Goal: Task Accomplishment & Management: Manage account settings

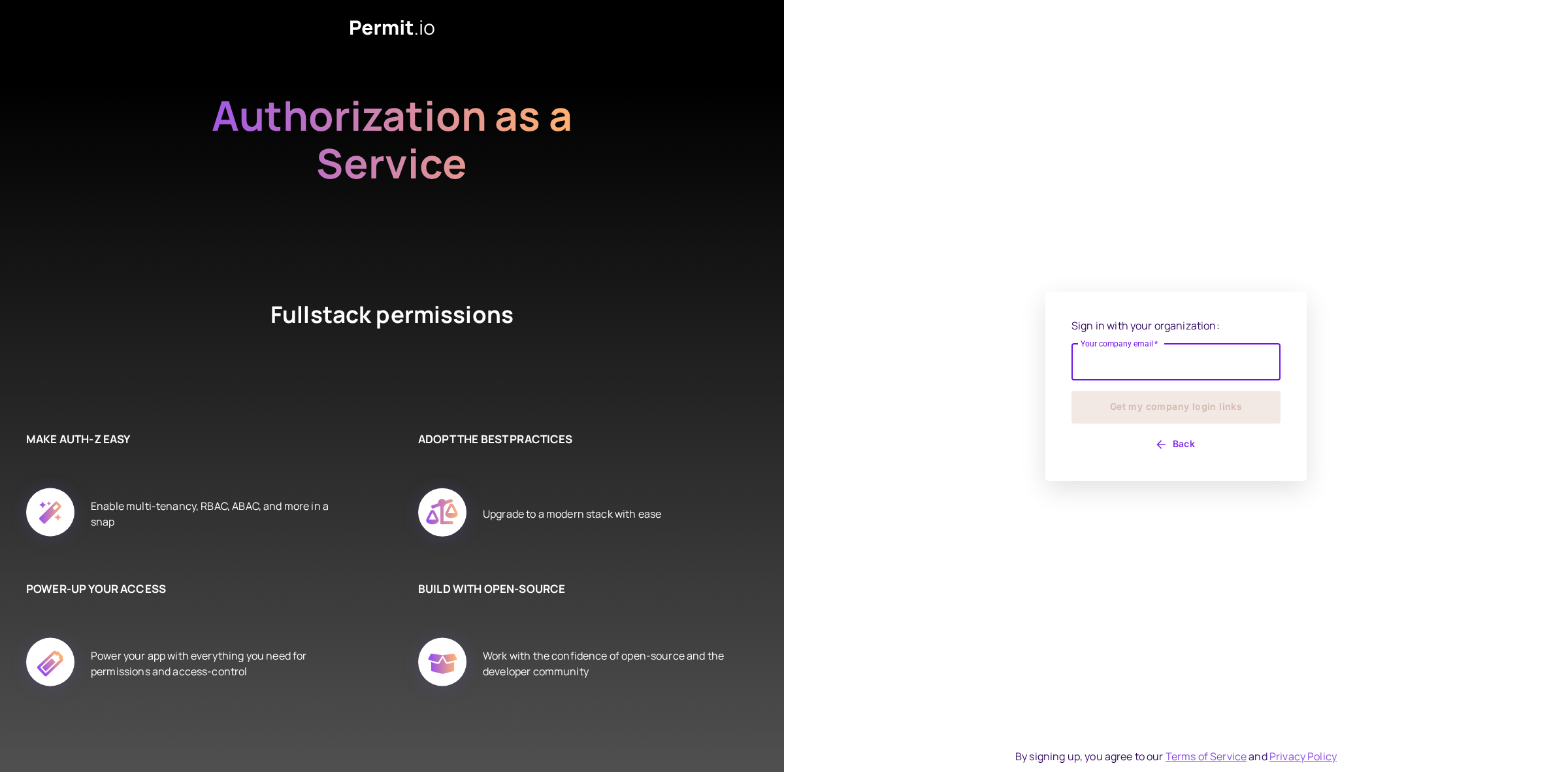
click at [1175, 362] on input "Your company email   *" at bounding box center [1176, 362] width 209 height 37
type input "**********"
click at [1193, 410] on button "Get my company login links" at bounding box center [1176, 407] width 209 height 33
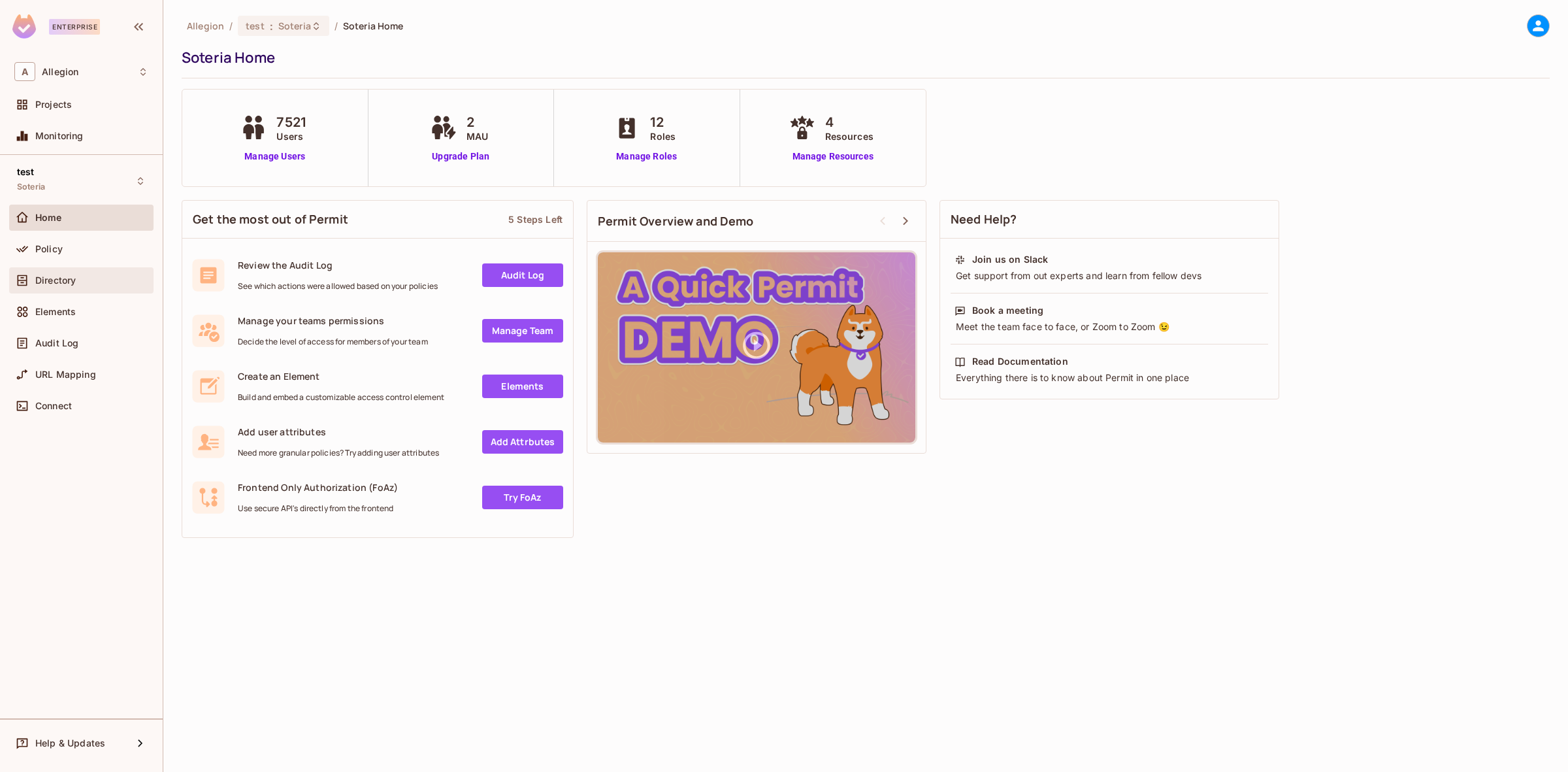
click at [102, 278] on div "Directory" at bounding box center [92, 280] width 113 height 10
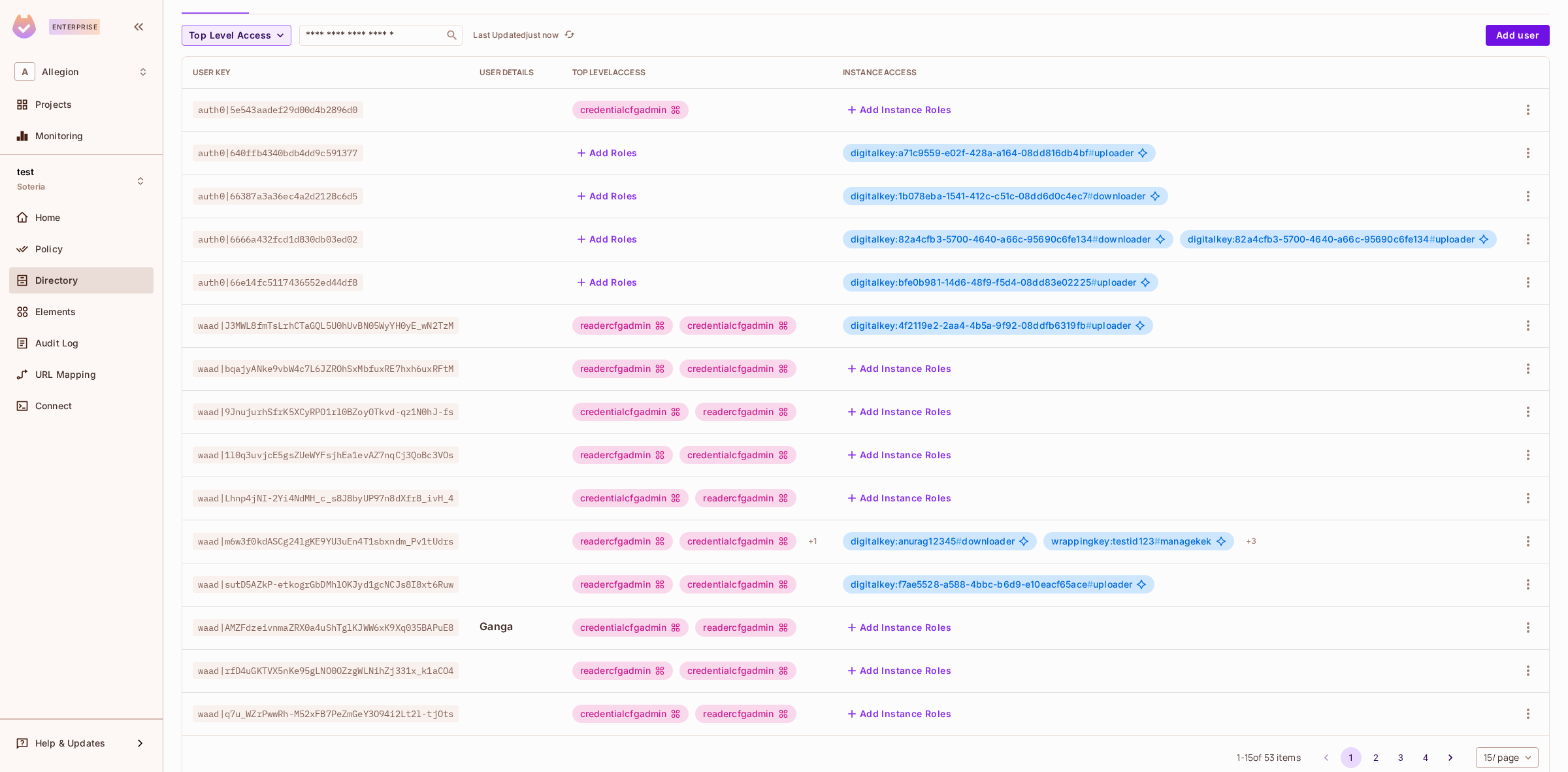
scroll to position [153, 0]
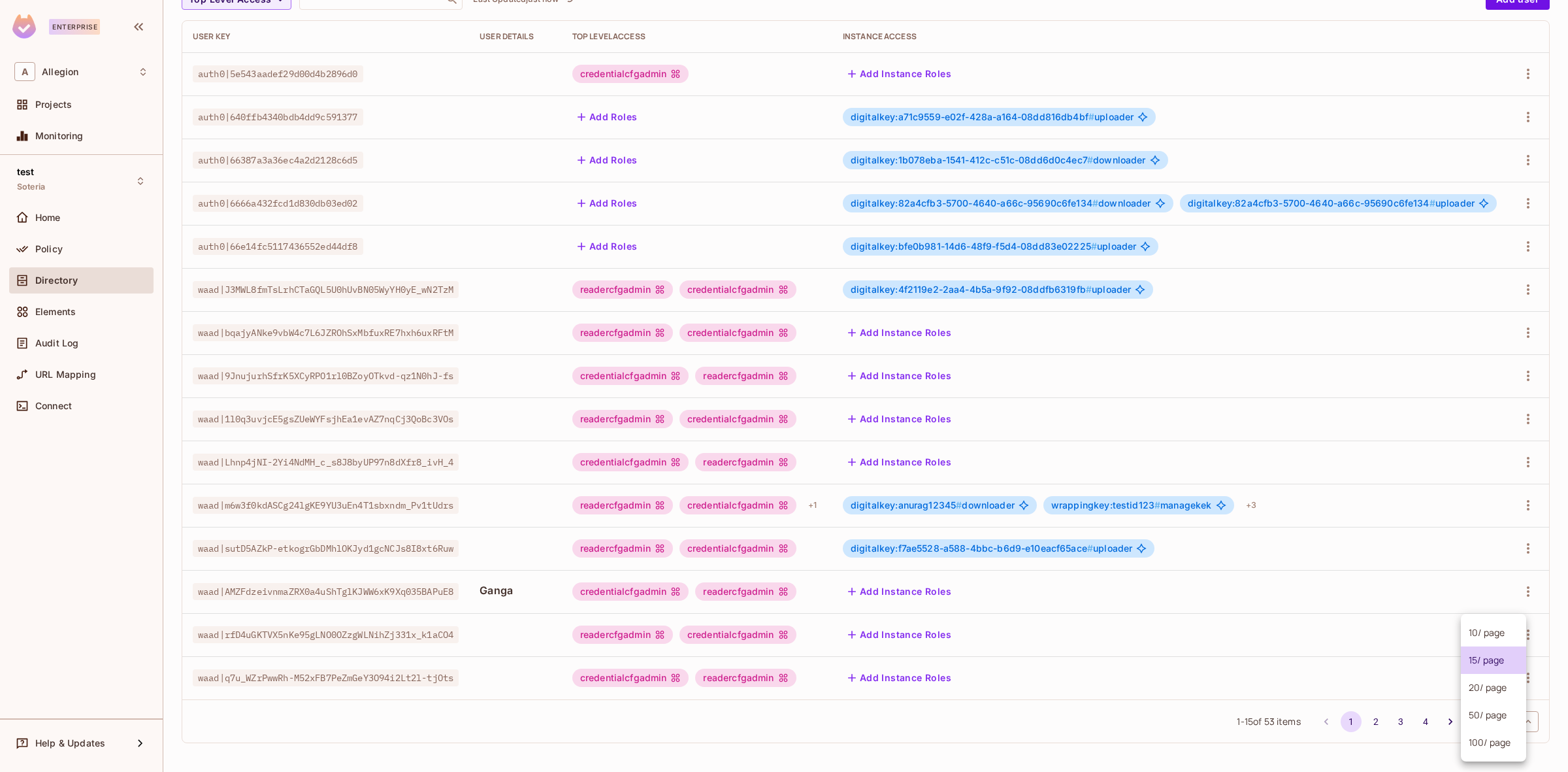
click at [1492, 722] on body "Enterprise A Allegion Projects Monitoring test Soteria Home Policy Directory El…" at bounding box center [784, 386] width 1568 height 772
click at [1501, 737] on li "100 / page" at bounding box center [1493, 742] width 65 height 27
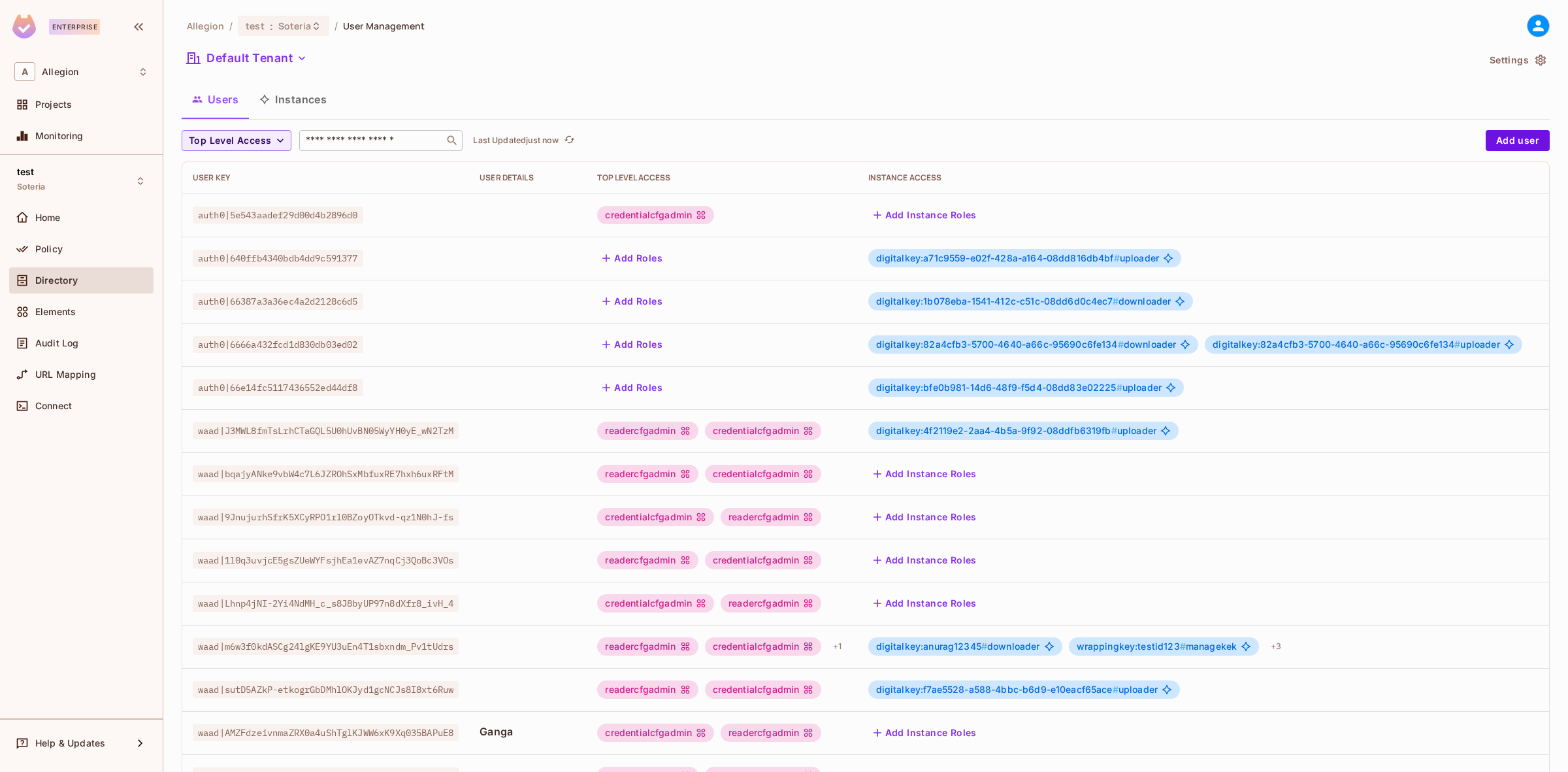
click at [370, 148] on div "​" at bounding box center [380, 140] width 163 height 21
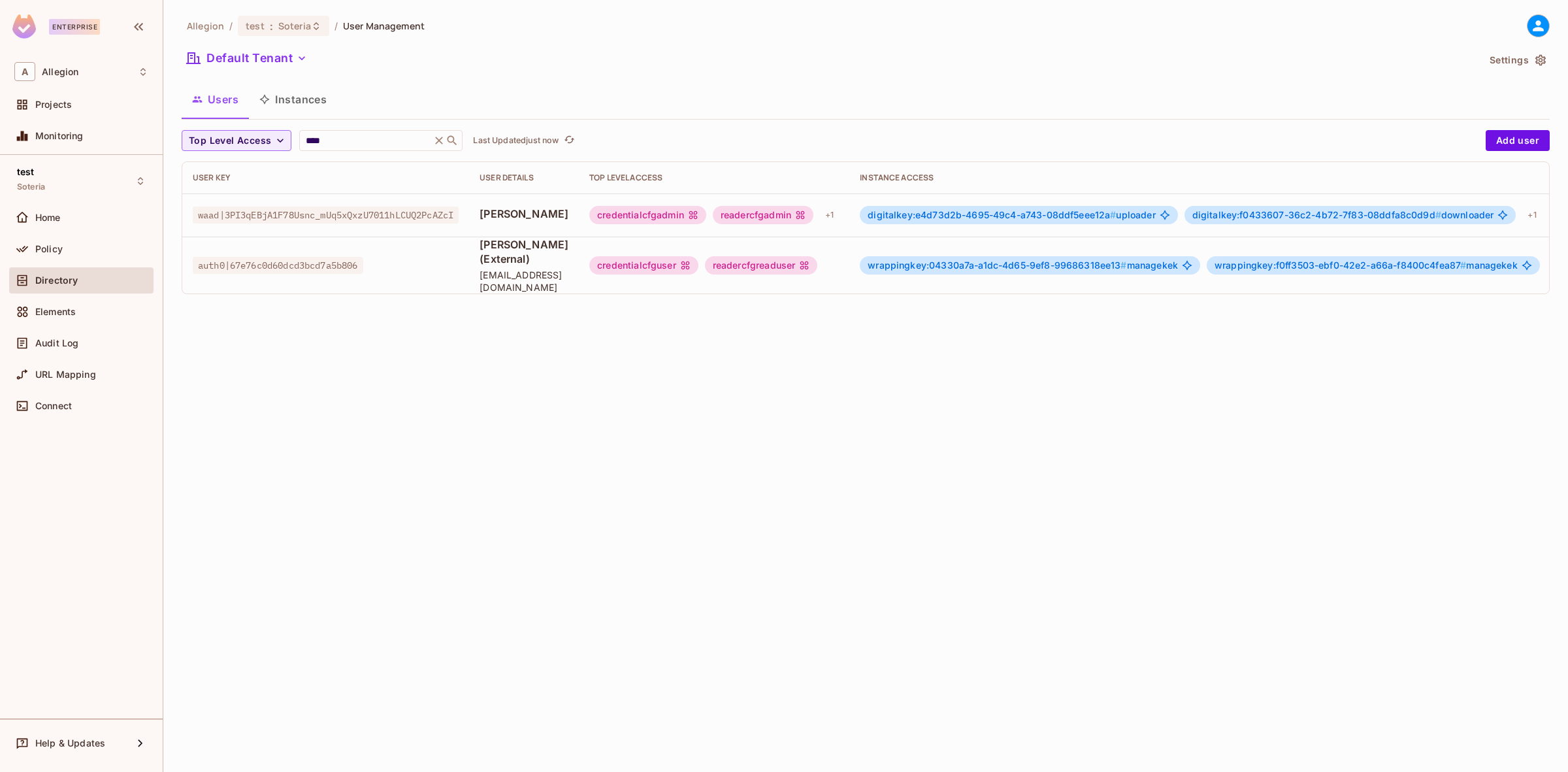
click at [957, 259] on span "wrappingkey:04330a7a-a1dc-4d65-9ef8-99686318ee13 #" at bounding box center [997, 265] width 259 height 11
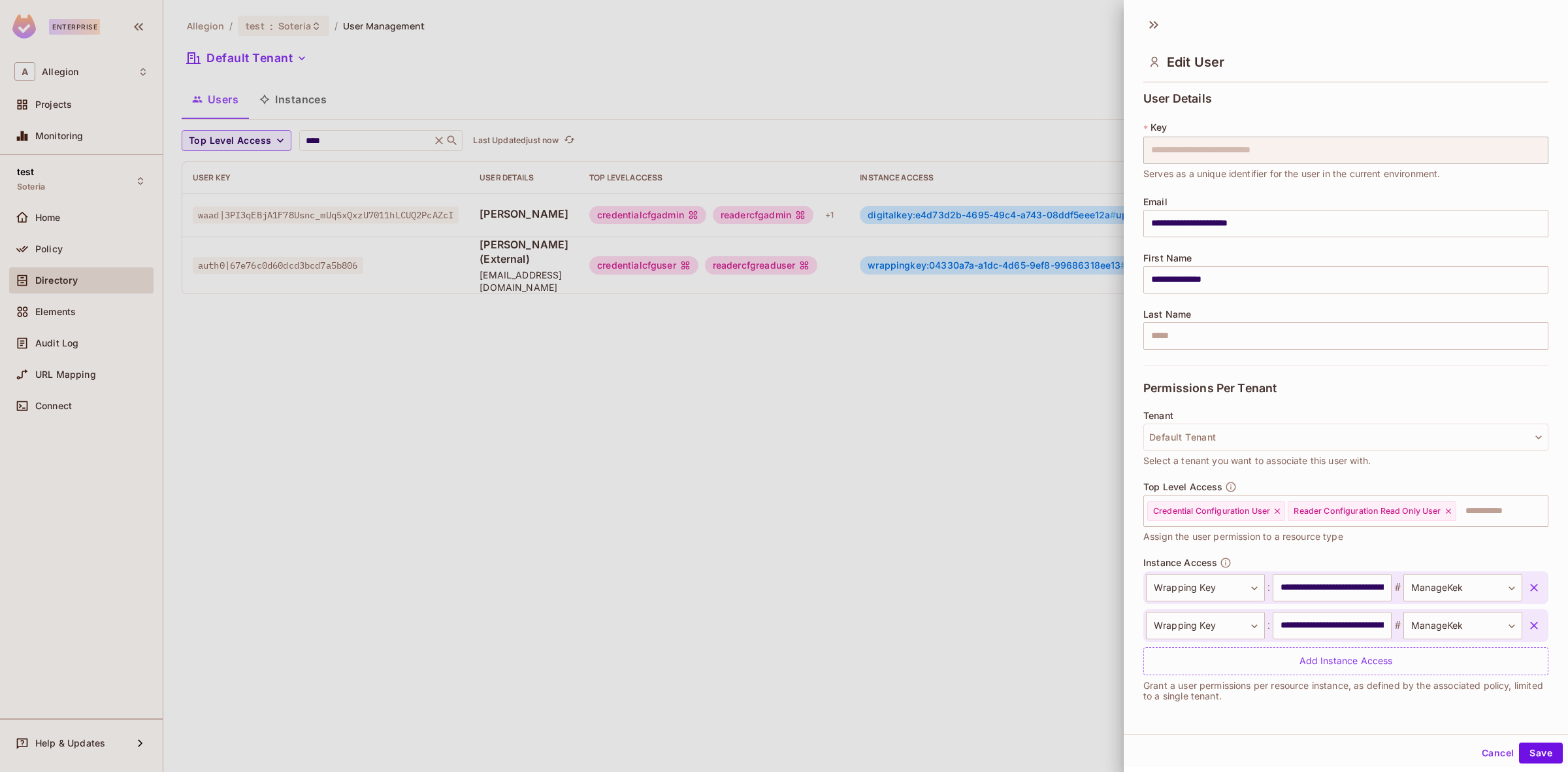
scroll to position [1, 0]
click at [1530, 588] on icon "button" at bounding box center [1534, 586] width 8 height 8
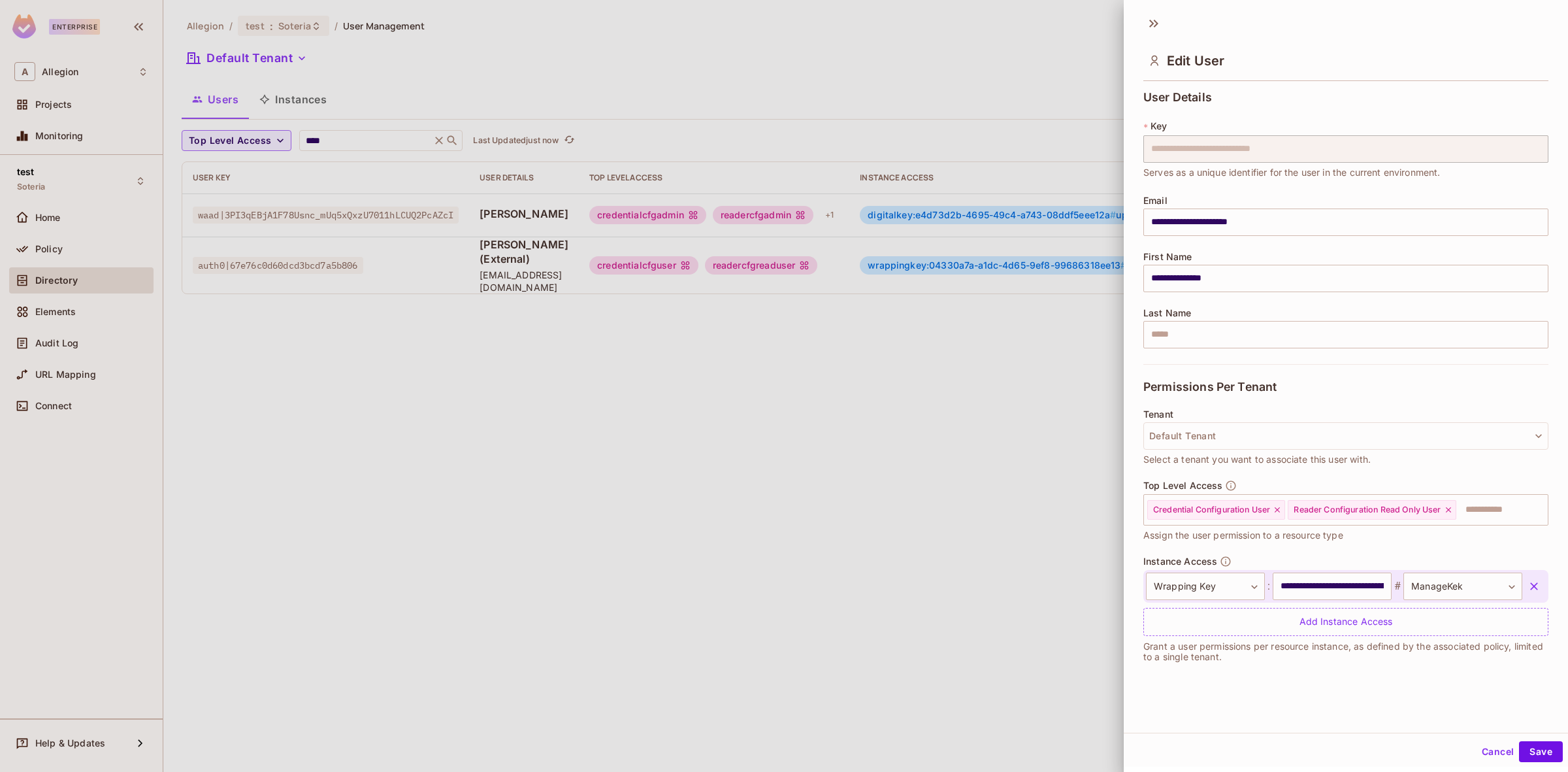
click at [1528, 582] on icon "button" at bounding box center [1534, 586] width 13 height 13
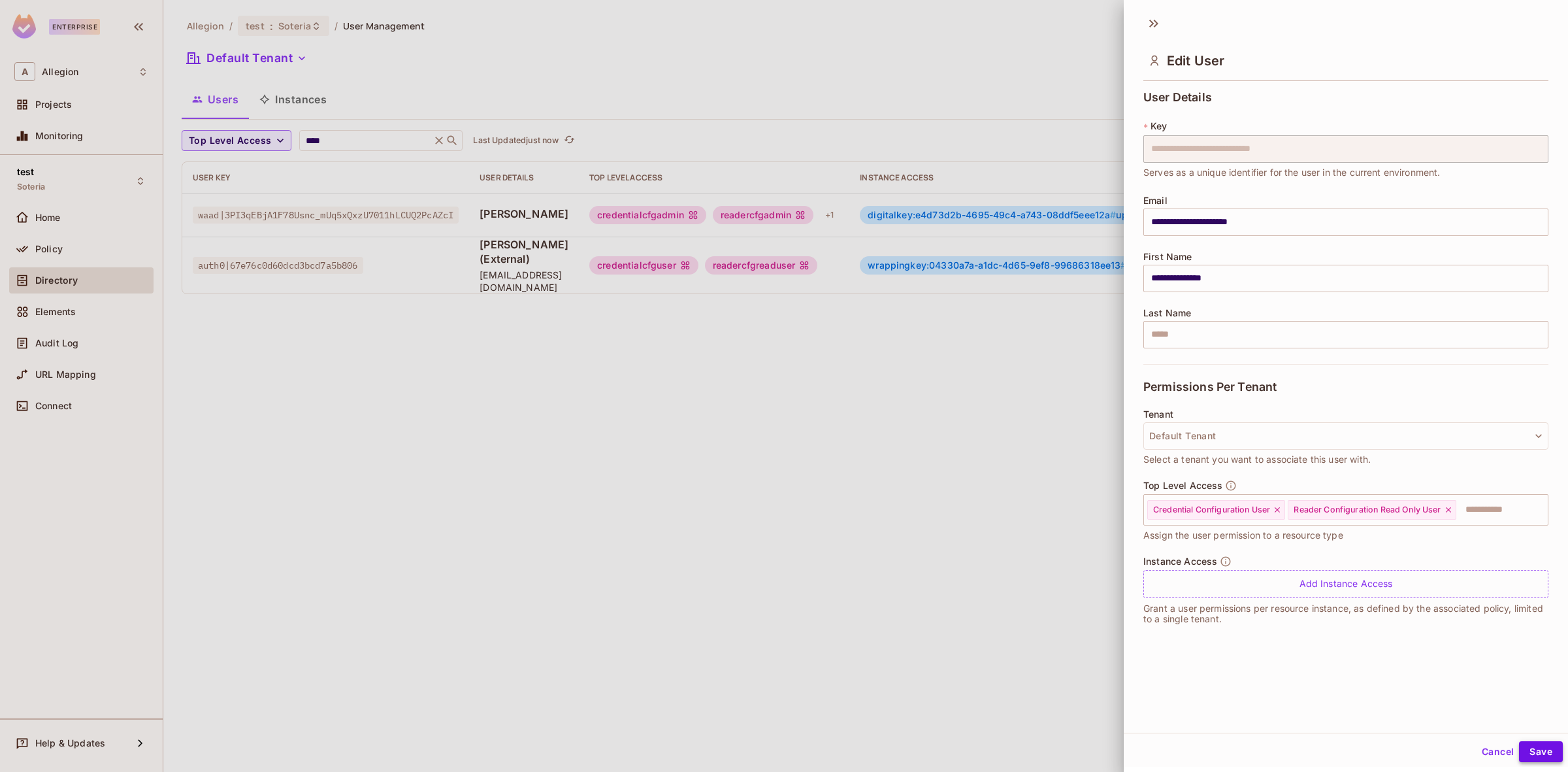
click at [1527, 748] on button "Save" at bounding box center [1541, 752] width 44 height 21
click at [1154, 20] on icon at bounding box center [1154, 23] width 21 height 21
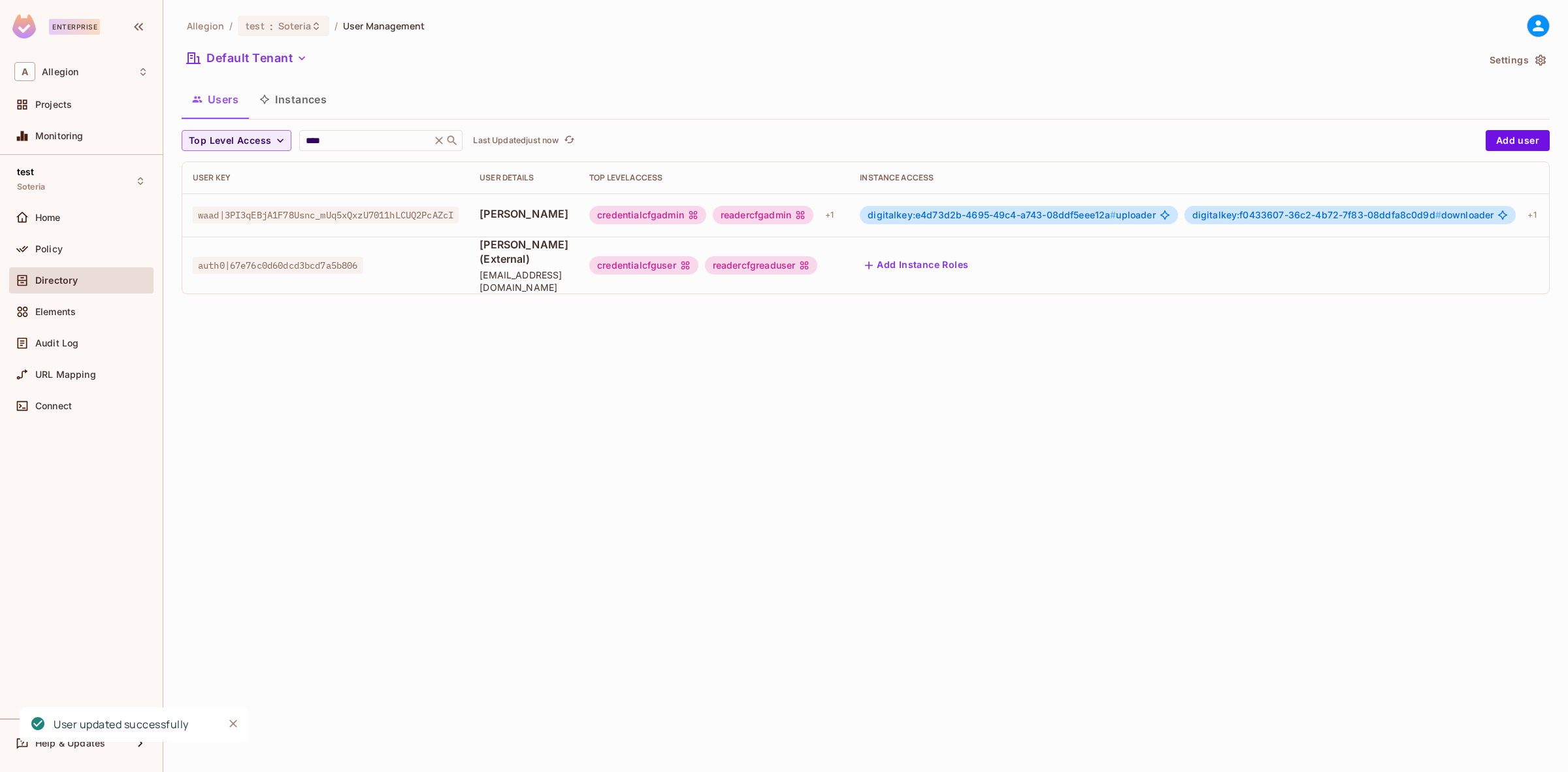
click at [1041, 212] on span "digitalkey:e4d73d2b-4695-49c4-a743-08ddf5eee12a #" at bounding box center [992, 214] width 248 height 11
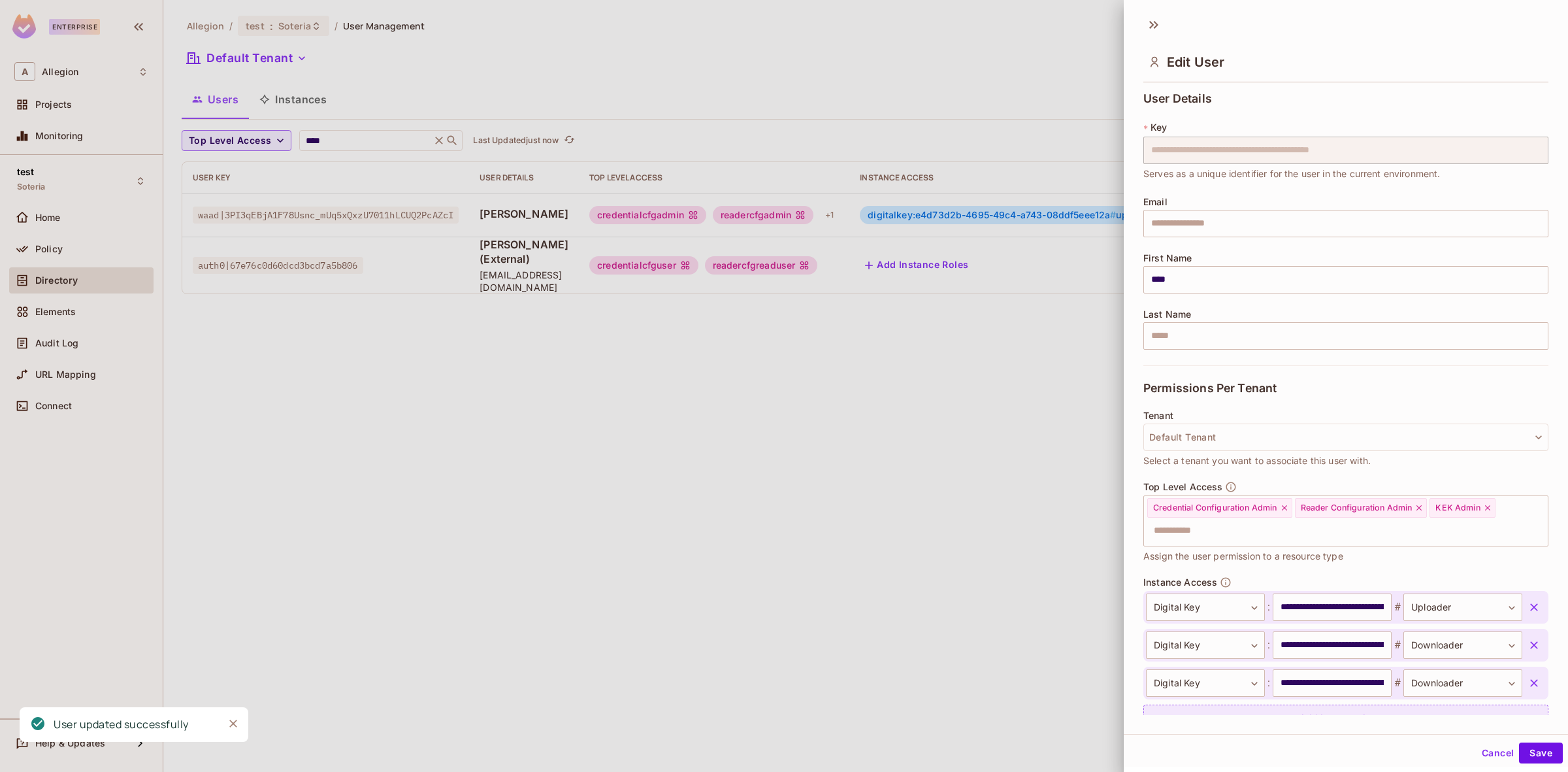
scroll to position [56, 0]
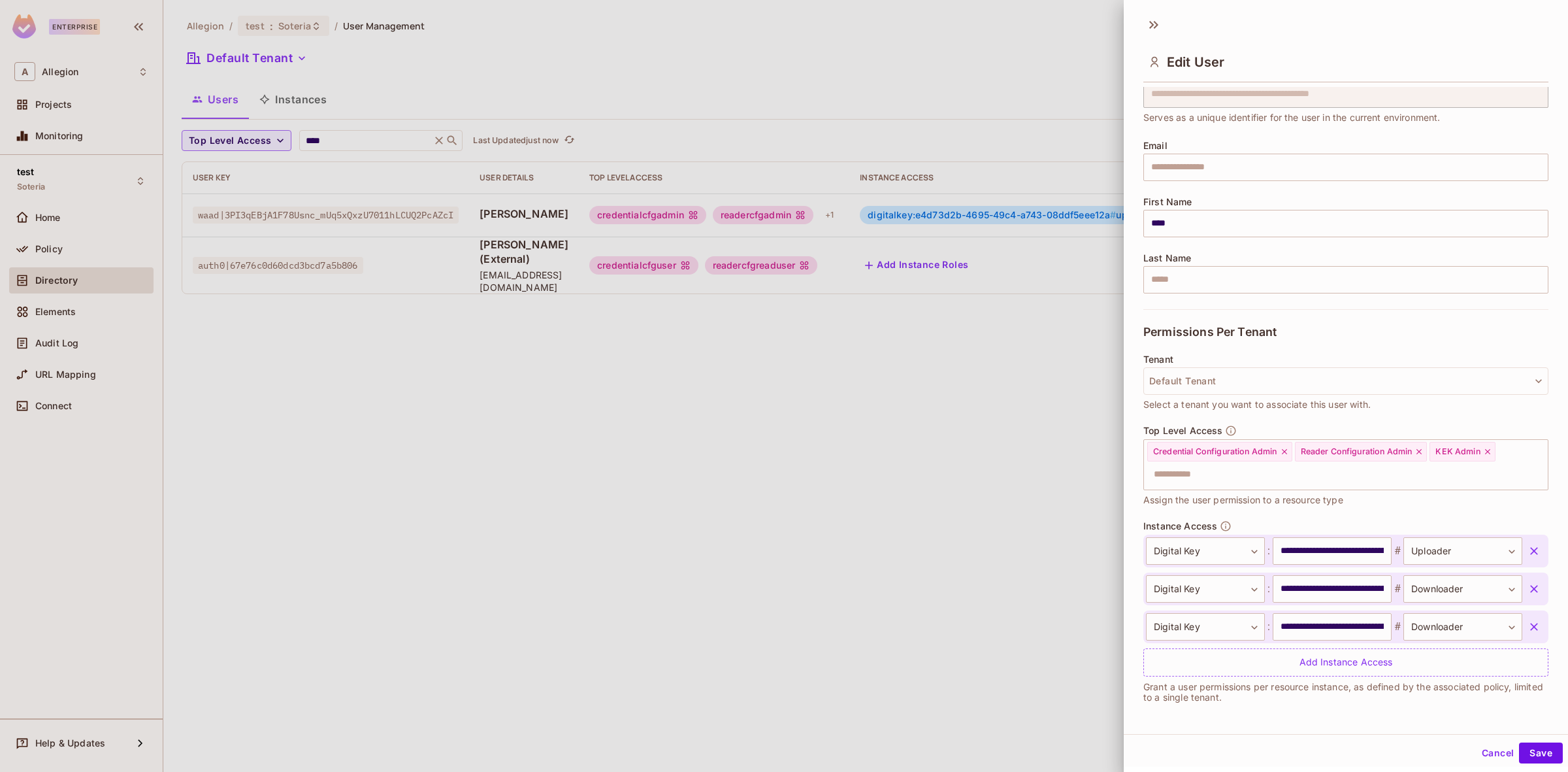
click at [775, 476] on div at bounding box center [784, 386] width 1568 height 772
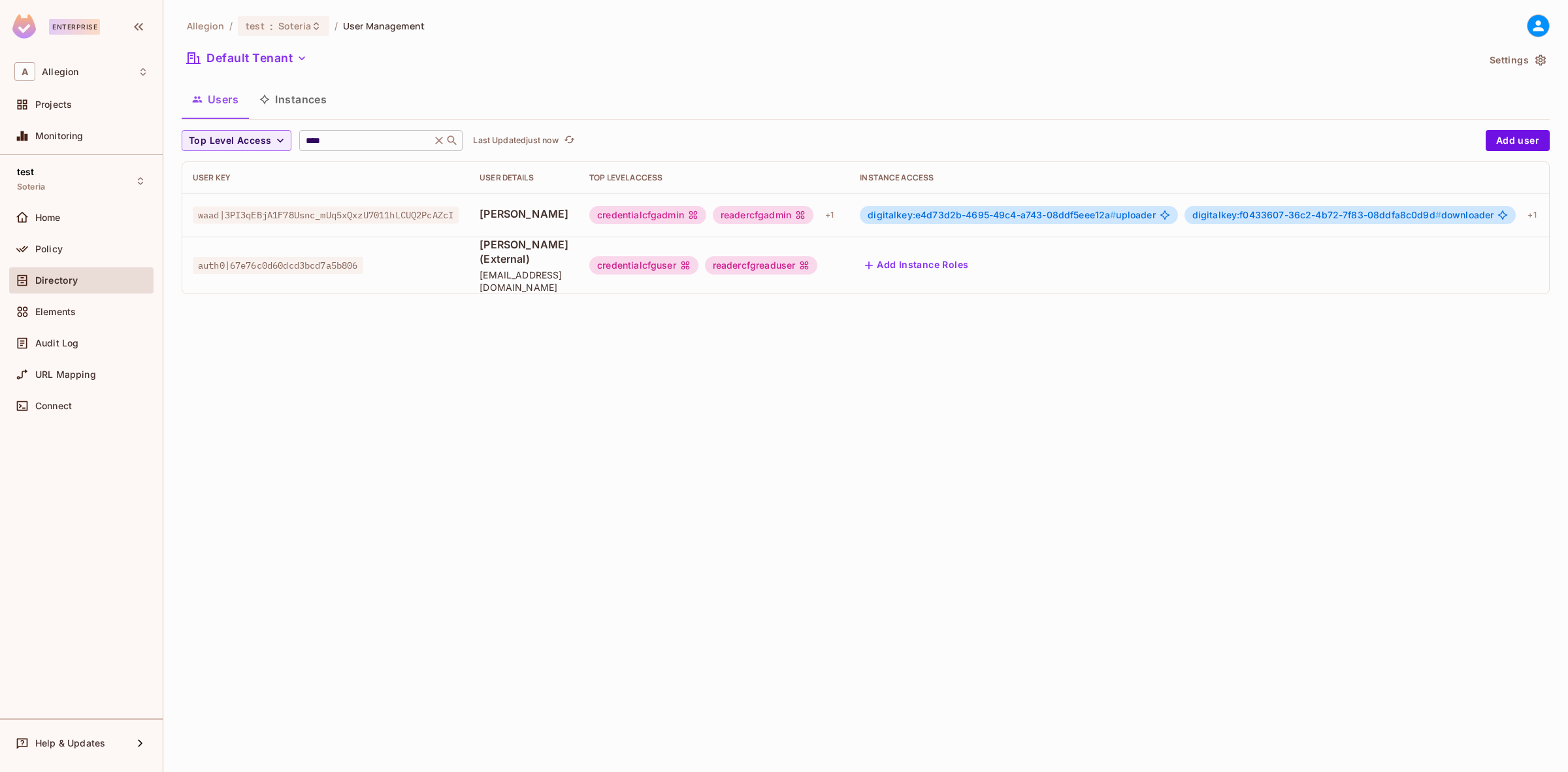
click at [364, 136] on input "****" at bounding box center [365, 140] width 124 height 13
type input "*****"
click at [1011, 208] on div "digitalkey:6820aef4-ce72-4ab1-7f86-08ddfa8c0d9d # downloader" at bounding box center [1003, 214] width 328 height 18
click at [1011, 214] on span "digitalkey:6820aef4-ce72-4ab1-7f86-08ddfa8c0d9d #" at bounding box center [970, 214] width 244 height 11
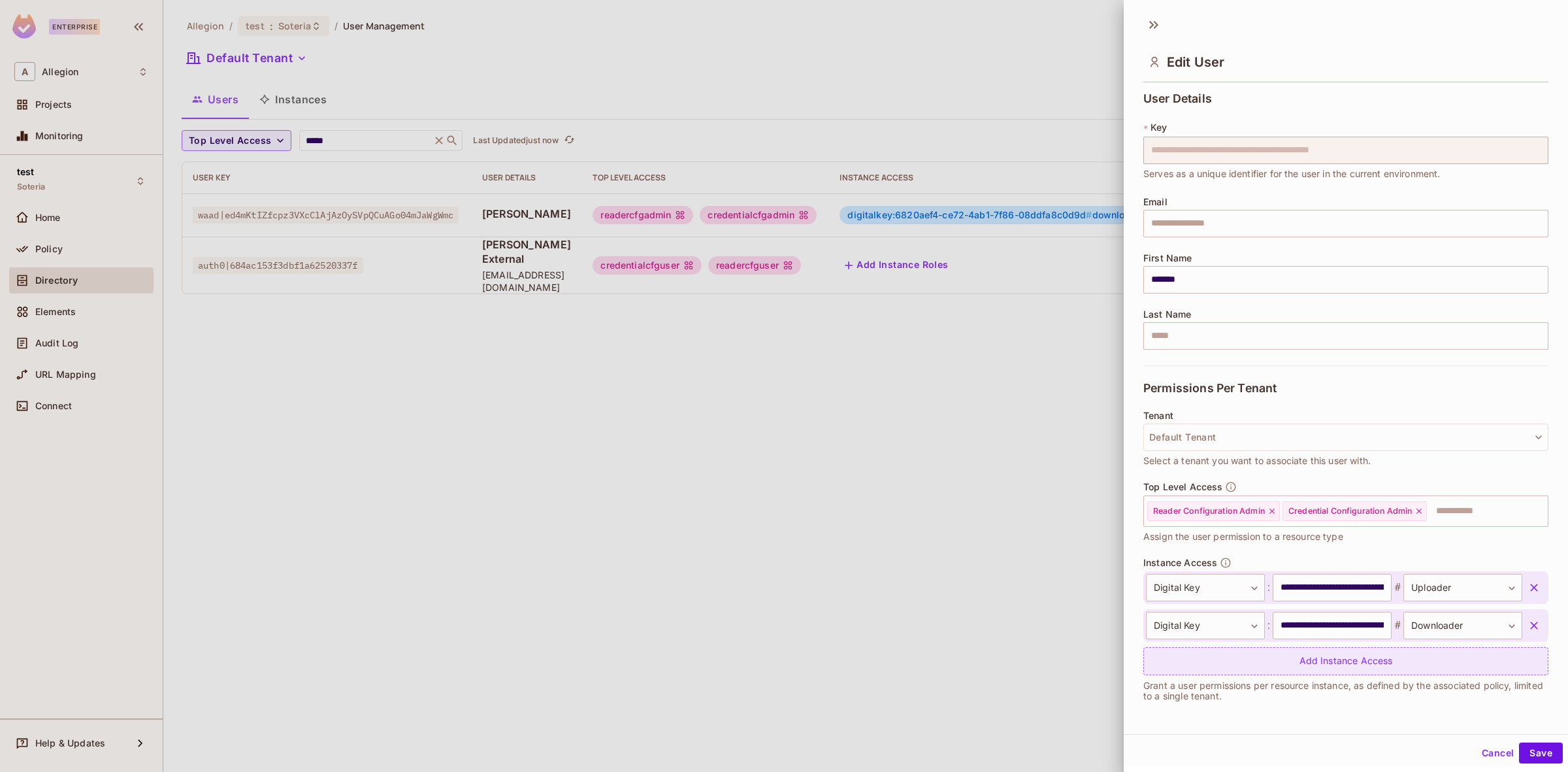
scroll to position [1, 0]
click at [367, 134] on div at bounding box center [784, 386] width 1568 height 772
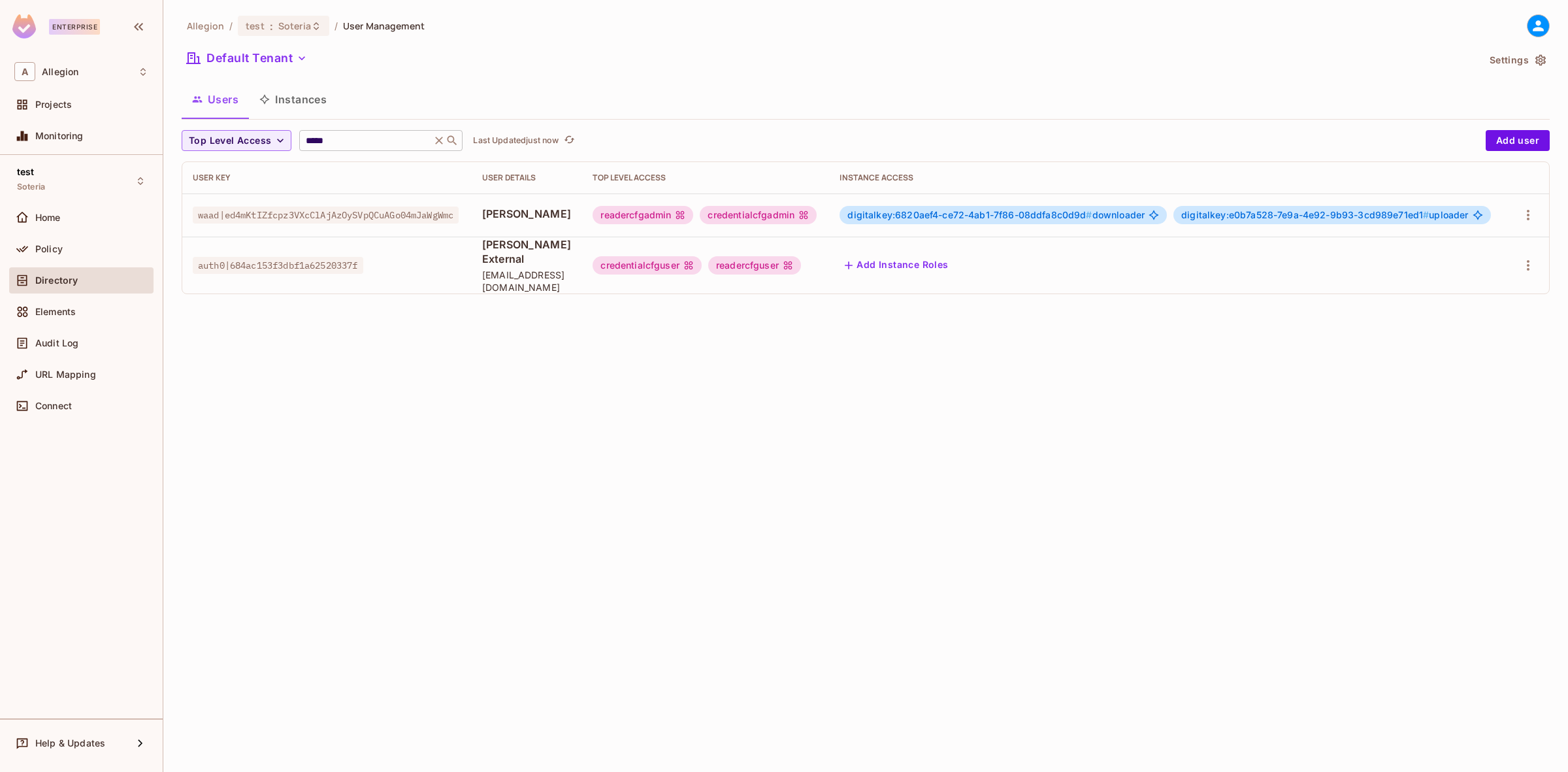
drag, startPoint x: 433, startPoint y: 141, endPoint x: 439, endPoint y: 141, distance: 6.0
click at [435, 141] on div "***** ​" at bounding box center [380, 140] width 163 height 21
click at [439, 141] on icon at bounding box center [440, 140] width 8 height 8
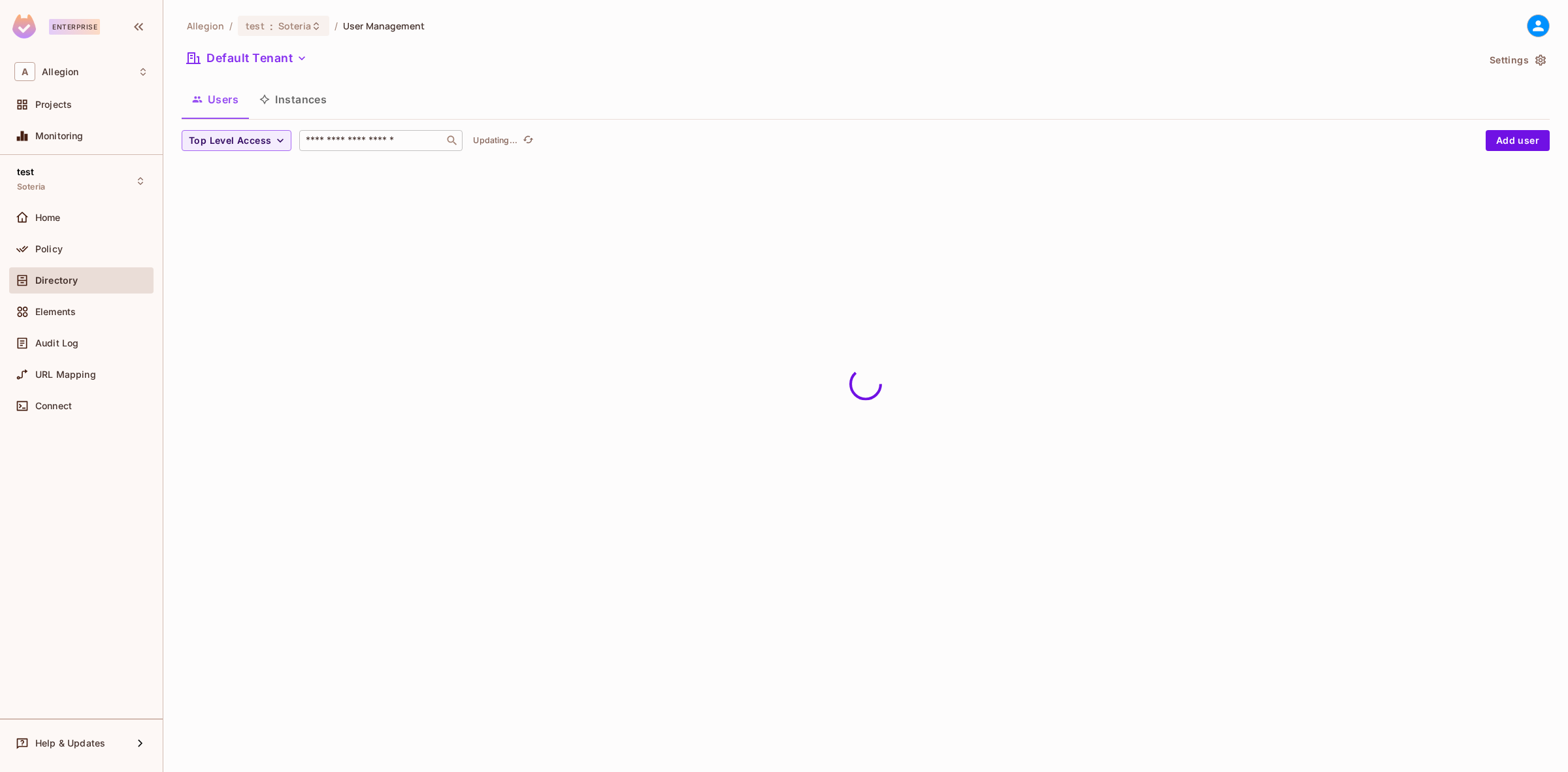
click at [412, 137] on input "text" at bounding box center [372, 140] width 137 height 13
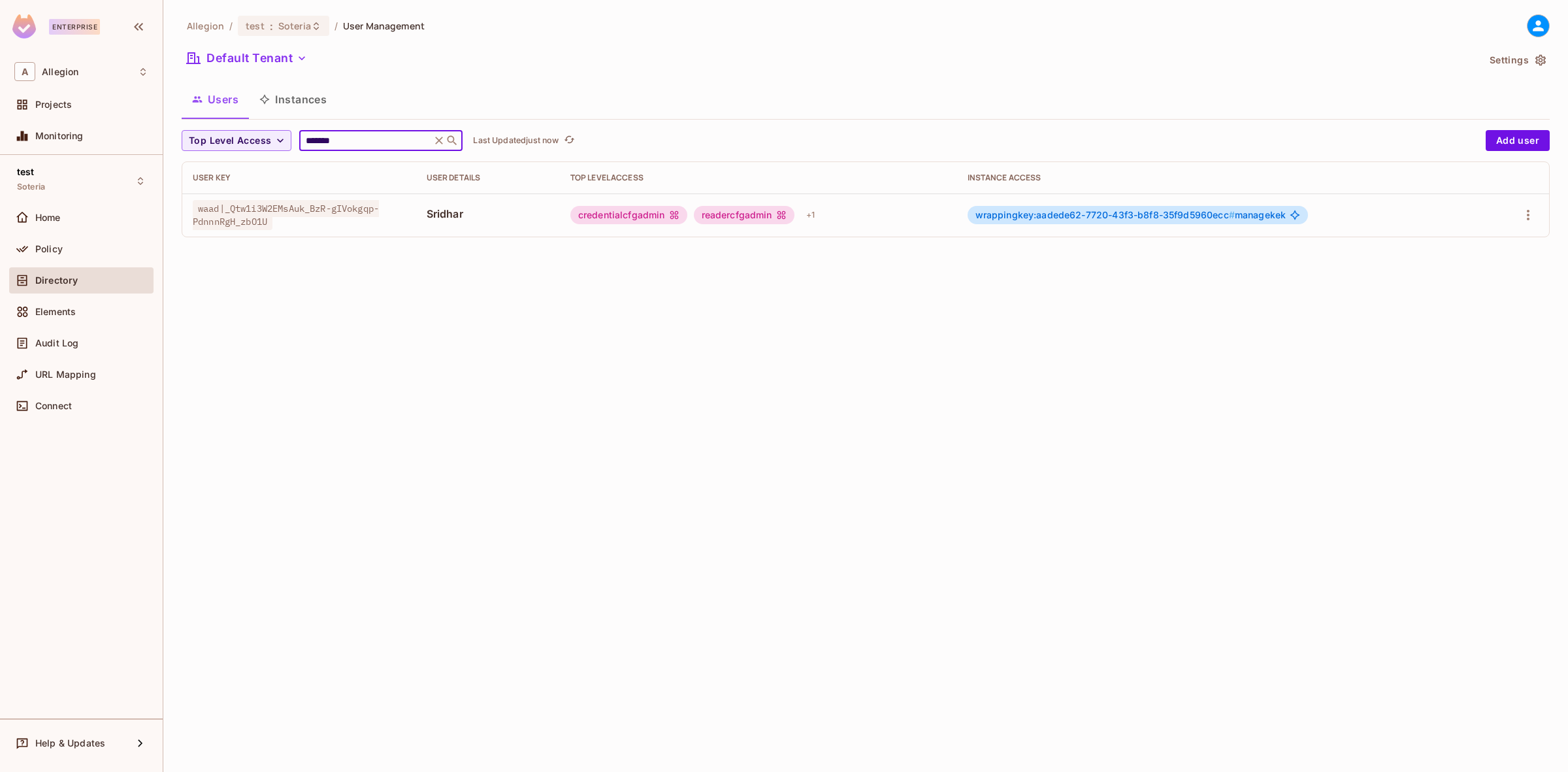
type input "*******"
click at [1152, 216] on span "wrappingkey:aadede62-7720-43f3-b8f8-35f9d5960ecc #" at bounding box center [1105, 214] width 259 height 11
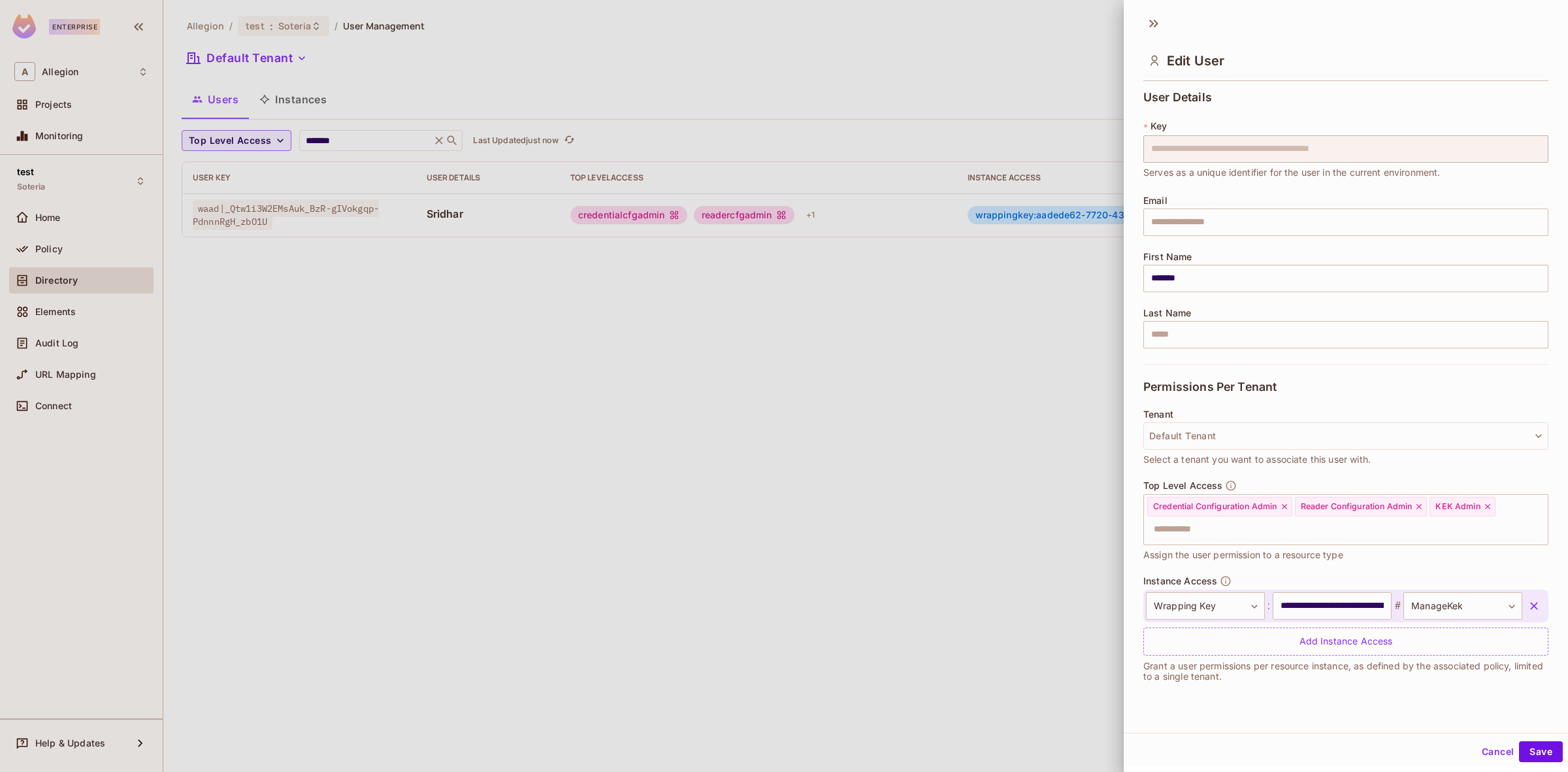
click at [1528, 601] on icon "button" at bounding box center [1534, 605] width 13 height 13
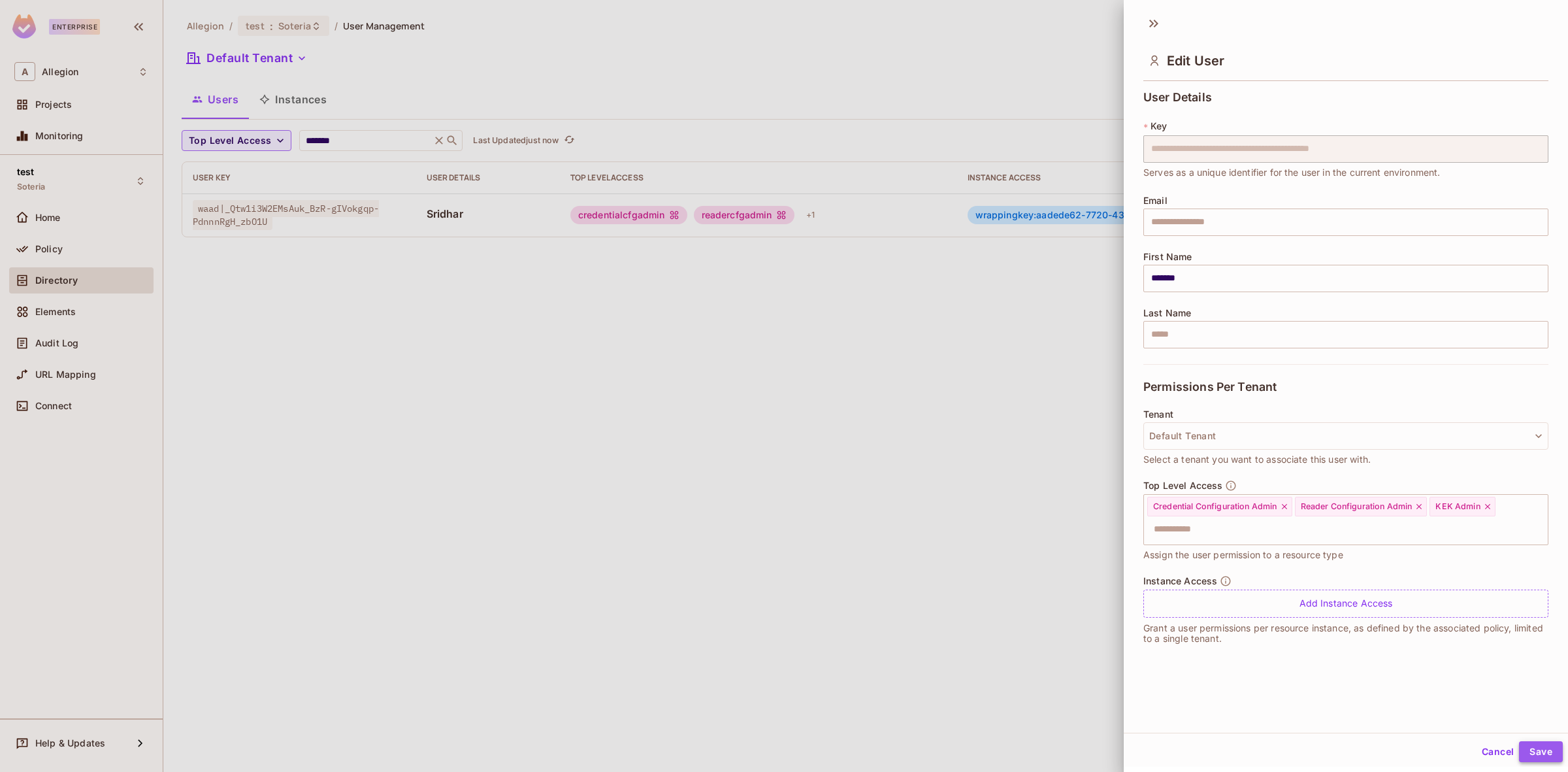
click at [1523, 753] on button "Save" at bounding box center [1541, 752] width 44 height 21
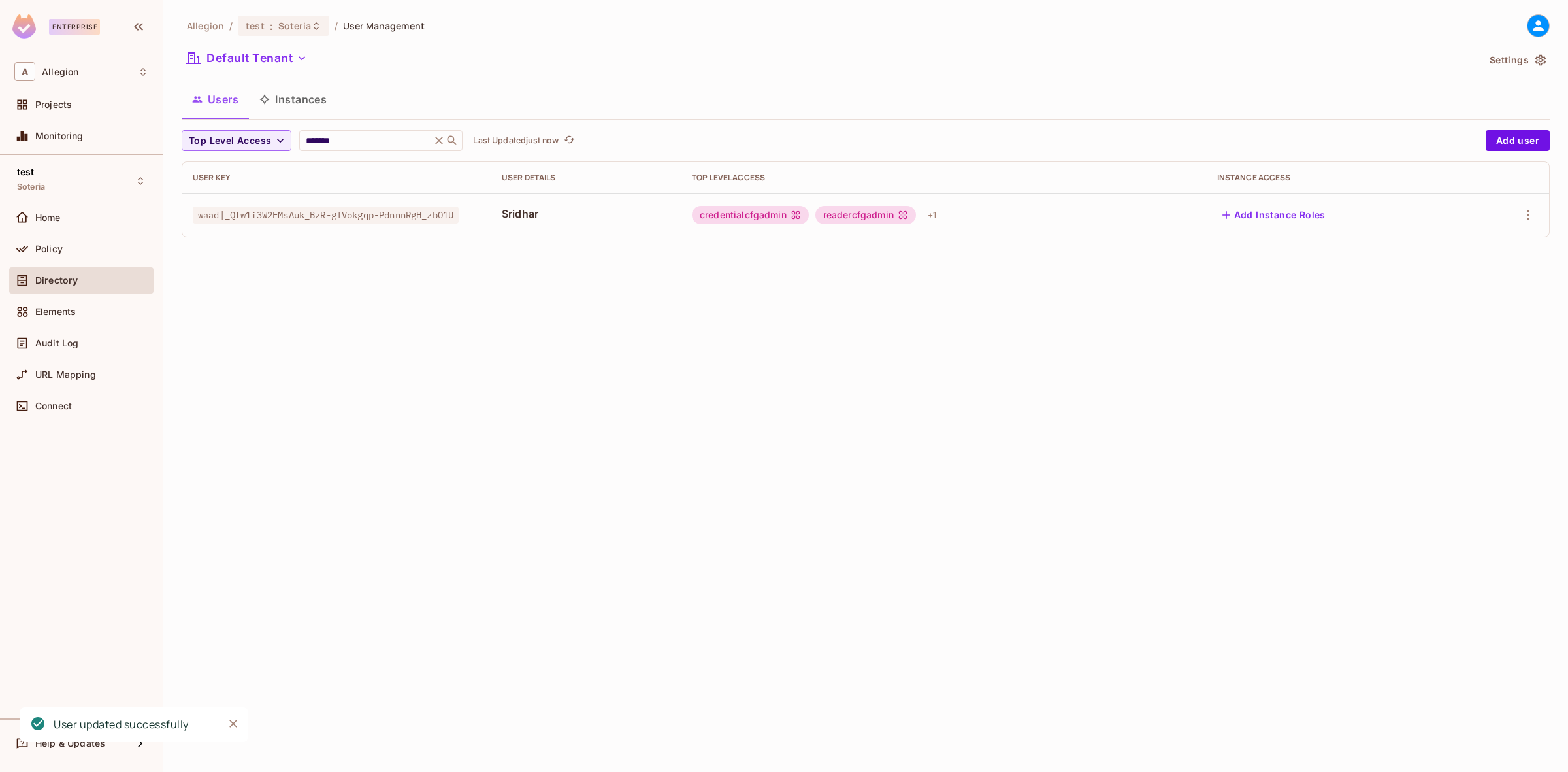
click at [850, 399] on div "Allegion / test : Soteria / User Management Default Tenant Settings Users Insta…" at bounding box center [865, 386] width 1405 height 772
